Goal: Task Accomplishment & Management: Use online tool/utility

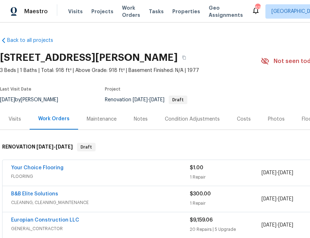
click at [96, 7] on div "Visits Projects Work Orders Tasks Properties Geo Assignments" at bounding box center [160, 11] width 184 height 14
click at [98, 12] on span "Projects" at bounding box center [102, 11] width 22 height 7
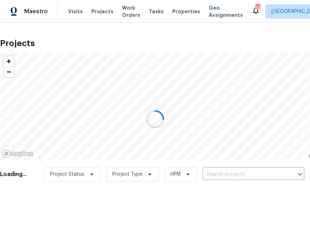
click at [238, 177] on input "text" at bounding box center [244, 174] width 82 height 11
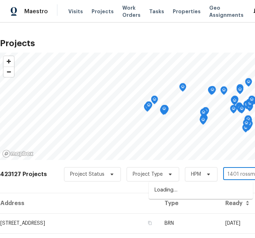
type input "1401 [PERSON_NAME]"
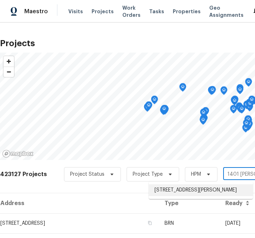
click at [181, 191] on li "[STREET_ADDRESS][PERSON_NAME]" at bounding box center [201, 190] width 104 height 12
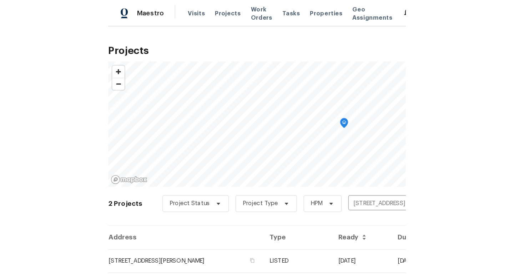
scroll to position [38, 0]
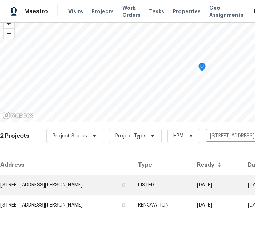
click at [56, 186] on td "[STREET_ADDRESS][PERSON_NAME]" at bounding box center [66, 185] width 132 height 20
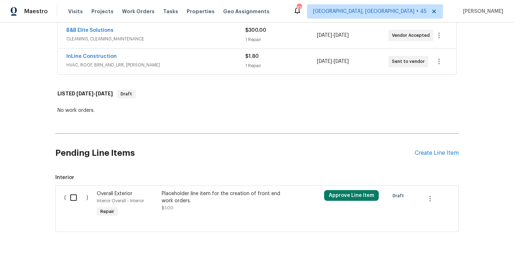
scroll to position [192, 0]
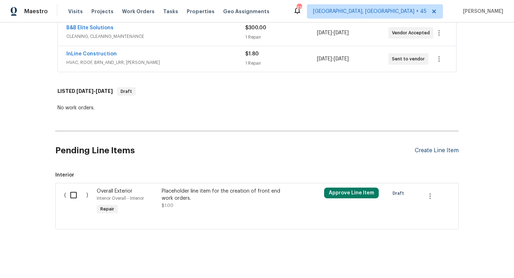
click at [310, 150] on div "Create Line Item" at bounding box center [437, 150] width 44 height 7
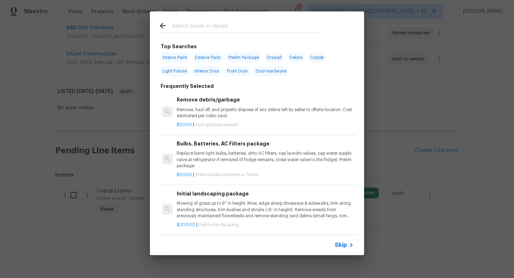
click at [310, 237] on icon at bounding box center [351, 245] width 9 height 9
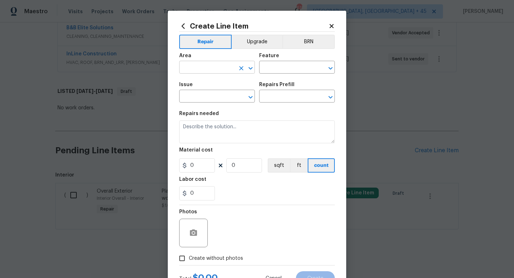
click at [207, 68] on input "text" at bounding box center [207, 68] width 56 height 11
click at [186, 104] on ul "Interior Addition Interior Overall" at bounding box center [217, 89] width 76 height 29
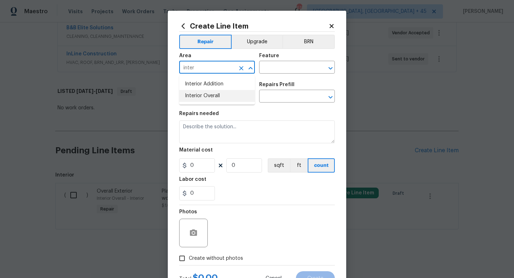
click at [188, 99] on li "Interior Overall" at bounding box center [217, 96] width 76 height 12
type input "Interior Overall"
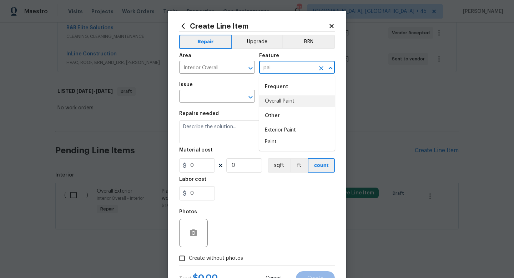
click at [287, 101] on li "Overall Paint" at bounding box center [297, 101] width 76 height 12
type input "Overall Paint"
click at [209, 89] on div "Issue" at bounding box center [217, 86] width 76 height 9
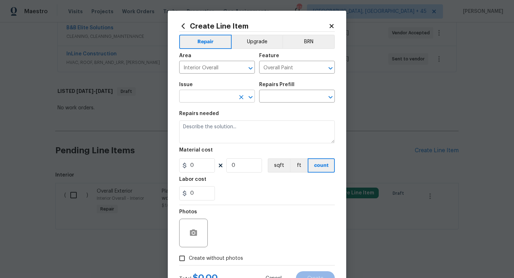
click at [209, 94] on input "text" at bounding box center [207, 96] width 56 height 11
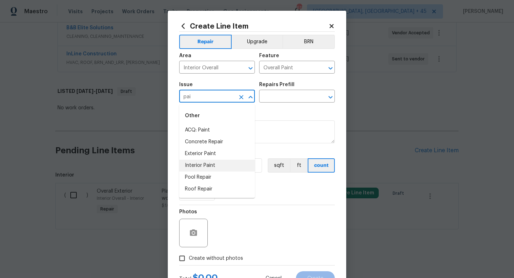
drag, startPoint x: 208, startPoint y: 163, endPoint x: 249, endPoint y: 121, distance: 59.1
click at [208, 163] on li "Interior Paint" at bounding box center [217, 166] width 76 height 12
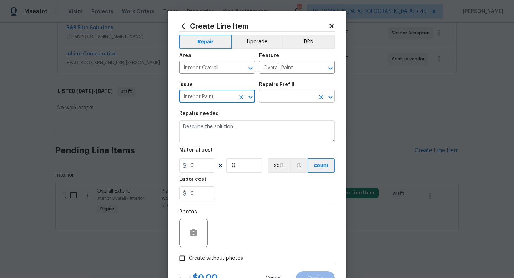
type input "Interior Paint"
click at [282, 99] on input "text" at bounding box center [287, 96] width 56 height 11
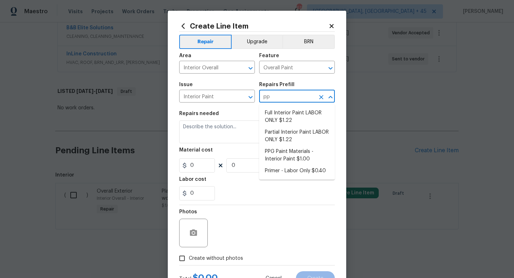
type input "ppg"
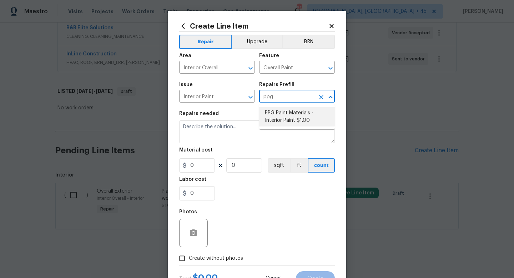
click at [290, 110] on li "PPG Paint Materials - Interior Paint $1.00" at bounding box center [297, 116] width 76 height 19
type input "PPG Paint Materials - Interior Paint $1.00"
type textarea "PPG Paint Materials ordered by Opendoor"
type input "1"
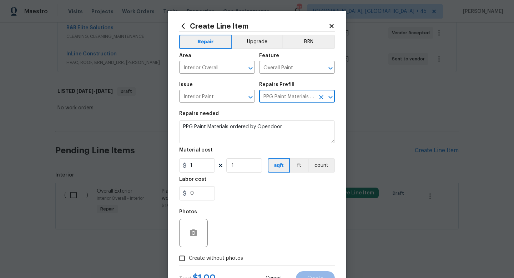
type input "PPG Paint Materials - Interior Paint $1.00"
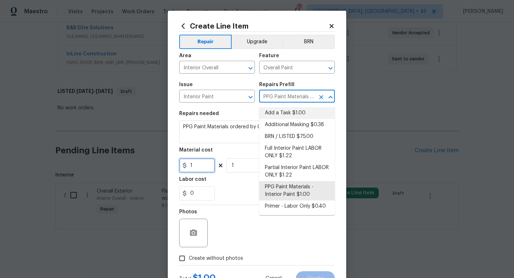
click at [201, 165] on input "1" at bounding box center [197, 165] width 36 height 14
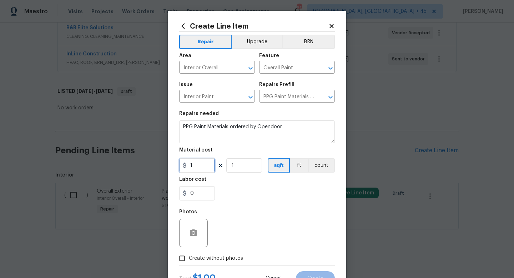
click at [201, 165] on input "1" at bounding box center [197, 165] width 36 height 14
paste input "308.01"
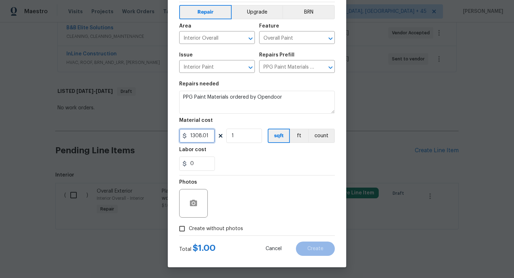
scroll to position [28, 0]
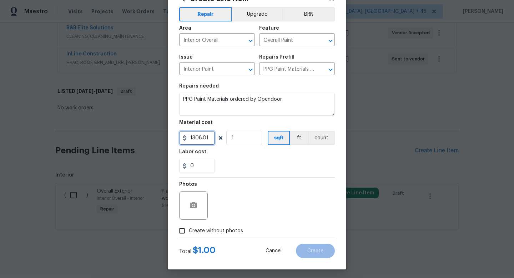
click at [193, 136] on input "1308.01" at bounding box center [197, 138] width 36 height 14
type input "308.01"
click at [216, 230] on span "Create without photos" at bounding box center [216, 231] width 54 height 8
click at [189, 230] on input "Create without photos" at bounding box center [182, 231] width 14 height 14
checkbox input "true"
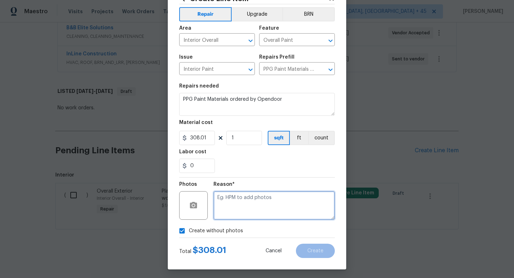
click at [235, 192] on textarea at bounding box center [274, 205] width 121 height 29
click at [237, 203] on textarea "To enrich screen reader interactions, please activate Accessibility in Grammarl…" at bounding box center [274, 205] width 121 height 29
type textarea "n.a"
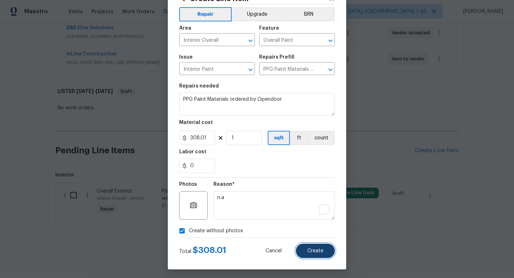
click at [310, 237] on button "Create" at bounding box center [315, 251] width 39 height 14
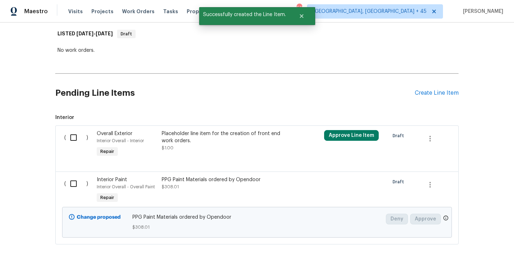
scroll to position [257, 0]
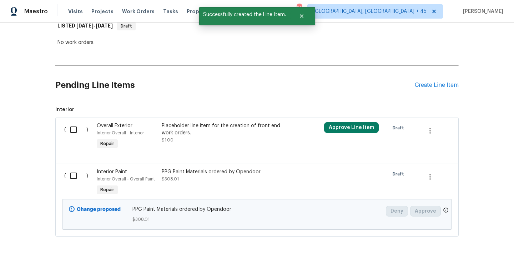
click at [72, 173] on input "checkbox" at bounding box center [76, 175] width 20 height 15
checkbox input "true"
click at [310, 237] on span "Create Work Order" at bounding box center [474, 260] width 48 height 9
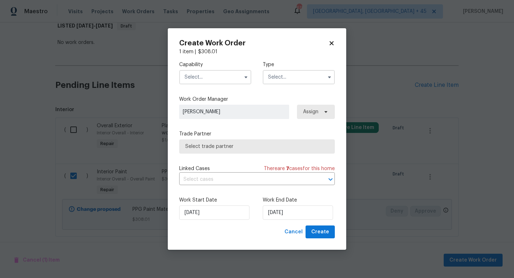
click at [235, 76] on input "text" at bounding box center [215, 77] width 72 height 14
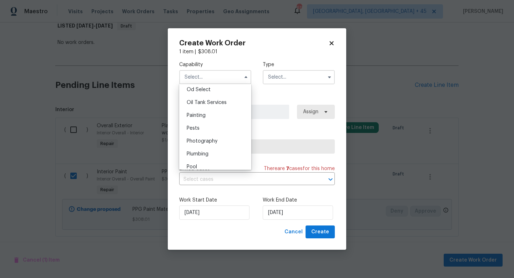
scroll to position [583, 0]
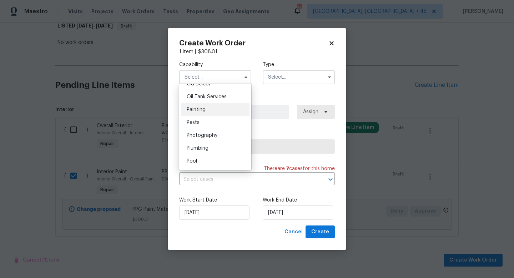
click at [230, 109] on div "Painting" at bounding box center [215, 109] width 69 height 13
type input "Painting"
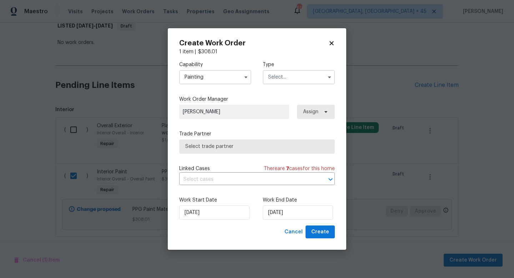
click at [303, 80] on input "text" at bounding box center [299, 77] width 72 height 14
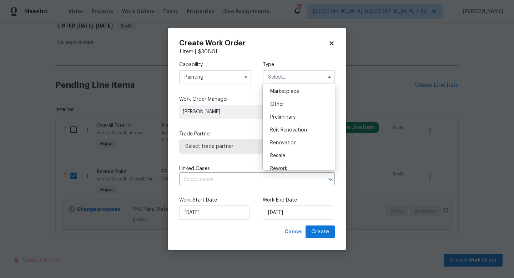
scroll to position [142, 0]
click at [295, 131] on span "Renovation" at bounding box center [283, 130] width 26 height 5
type input "Renovation"
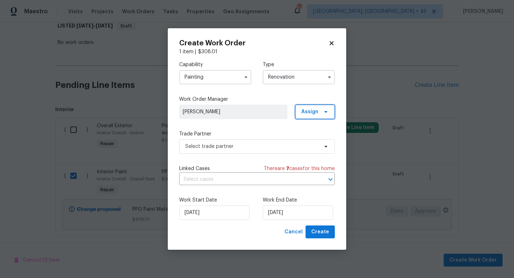
click at [310, 110] on span "Assign" at bounding box center [309, 111] width 17 height 7
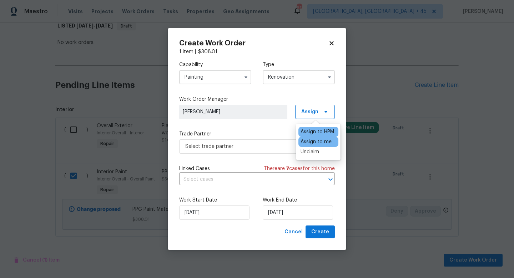
click at [310, 144] on div "Assign to me" at bounding box center [316, 141] width 31 height 7
click at [264, 147] on span "Select trade partner" at bounding box center [251, 146] width 133 height 7
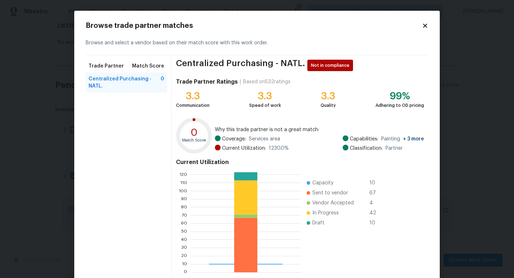
scroll to position [37, 0]
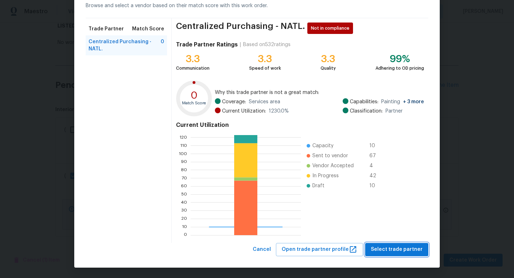
click at [310, 237] on span "Select trade partner" at bounding box center [397, 249] width 52 height 9
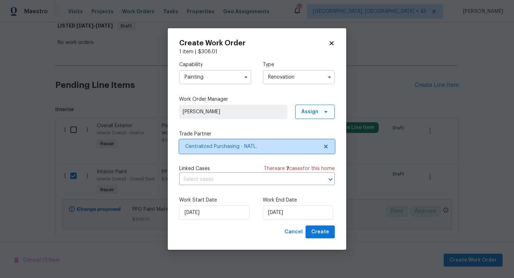
scroll to position [0, 0]
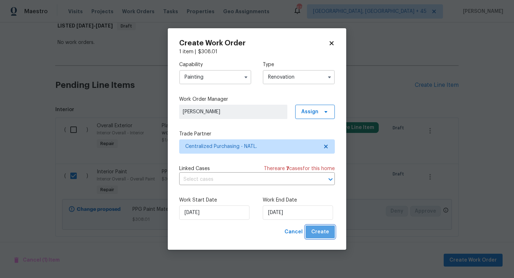
click at [310, 233] on span "Create" at bounding box center [320, 232] width 18 height 9
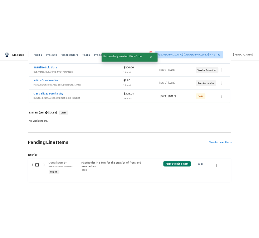
scroll to position [183, 0]
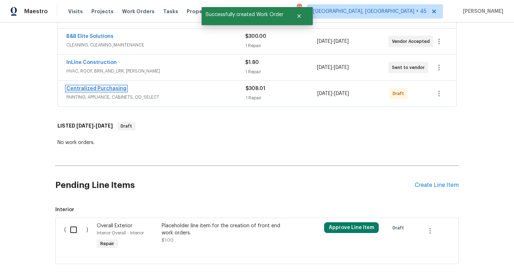
click at [90, 86] on link "Centralized Purchasing" at bounding box center [96, 88] width 60 height 5
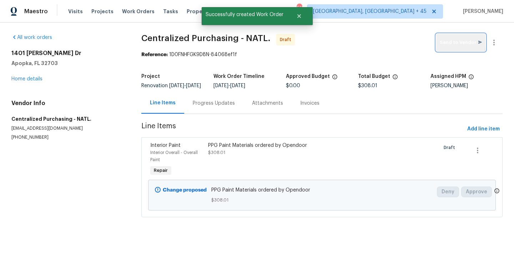
click at [310, 40] on span "Send to Vendor" at bounding box center [461, 43] width 42 height 8
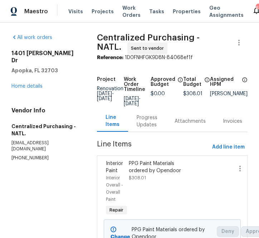
scroll to position [41, 0]
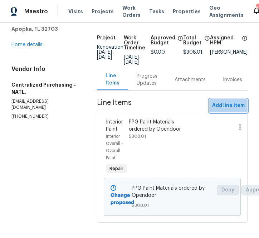
click at [229, 101] on span "Add line item" at bounding box center [228, 105] width 33 height 9
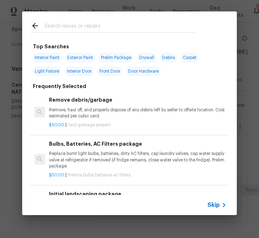
click at [213, 202] on span "Skip" at bounding box center [213, 204] width 12 height 7
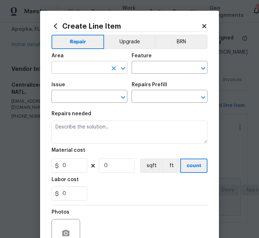
click at [89, 69] on input "text" at bounding box center [79, 68] width 56 height 11
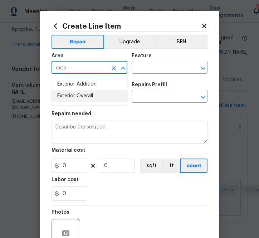
click at [70, 97] on li "Exterior Overall" at bounding box center [89, 96] width 76 height 12
type input "Exterior Overall"
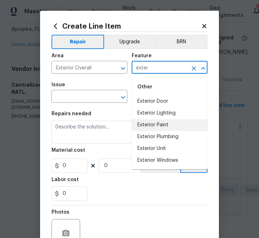
click at [164, 125] on li "Exterior Paint" at bounding box center [169, 125] width 76 height 12
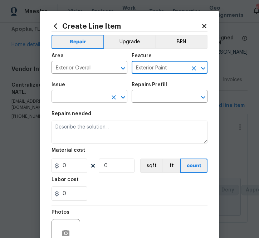
type input "Exterior Paint"
click at [96, 99] on input "text" at bounding box center [79, 96] width 56 height 11
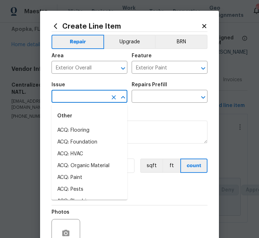
type input "e"
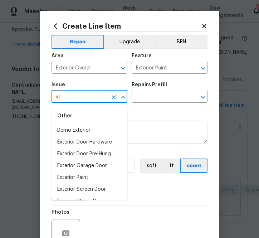
type input "x"
click at [92, 176] on li "Exterior Paint" at bounding box center [89, 177] width 76 height 12
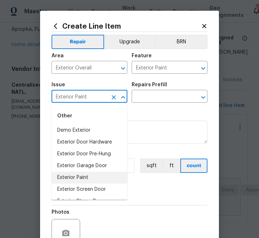
type input "Exterior Paint"
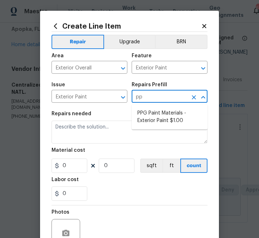
type input "ppg"
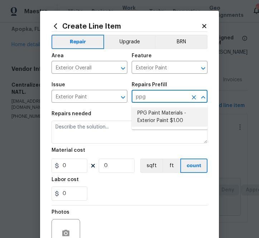
click at [150, 115] on li "PPG Paint Materials - Exterior Paint $1.00" at bounding box center [169, 116] width 76 height 19
type input "Overall Paint"
type input "PPG Paint Materials - Exterior Paint $1.00"
type textarea "PPG Paint Materials ordered by Opendoor"
type input "1"
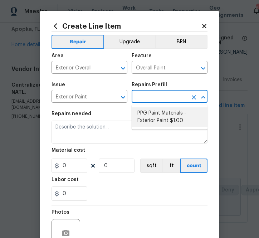
type input "1"
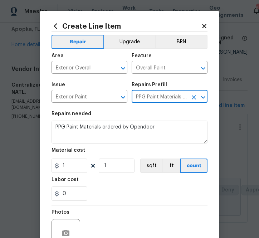
type input "PPG Paint Materials - Exterior Paint $1.00"
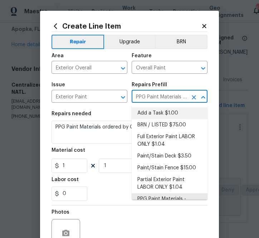
click at [203, 25] on icon at bounding box center [204, 26] width 4 height 4
